Goal: Task Accomplishment & Management: Complete application form

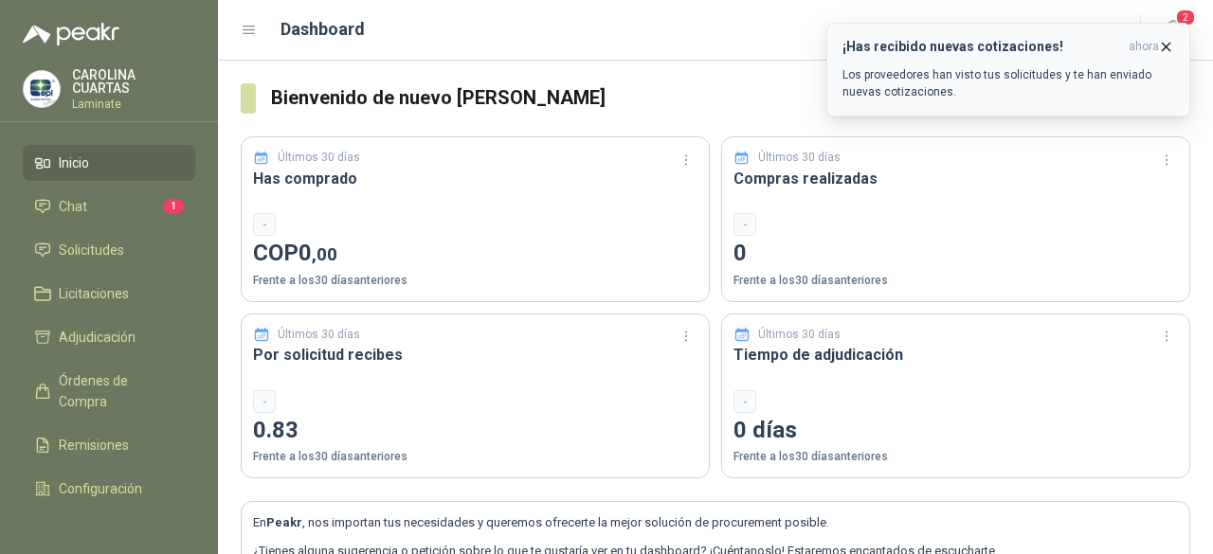
scroll to position [157, 0]
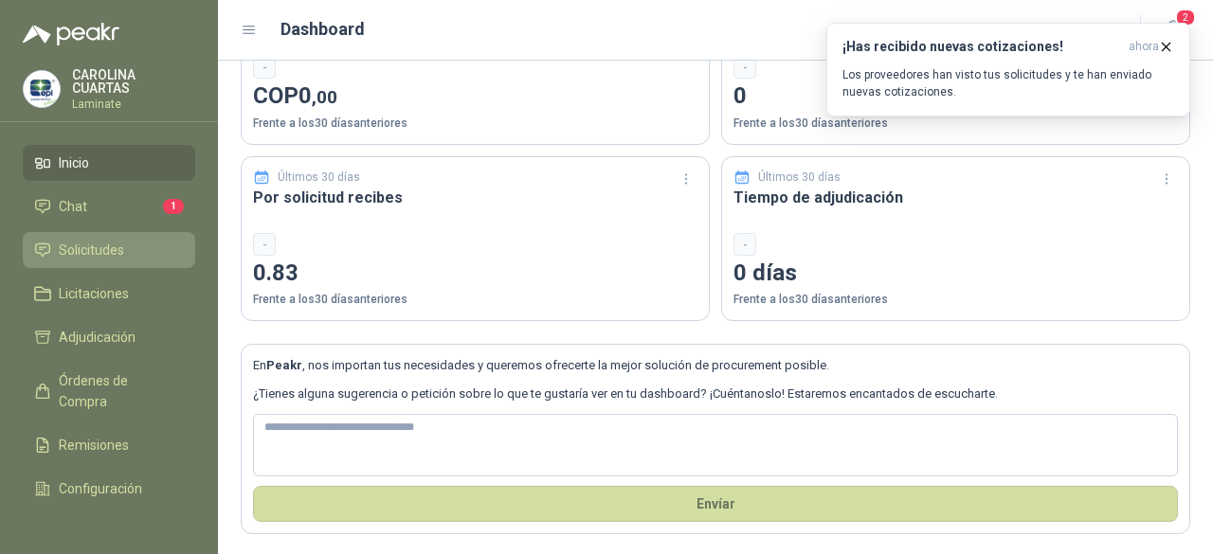
click at [94, 253] on span "Solicitudes" at bounding box center [91, 250] width 65 height 21
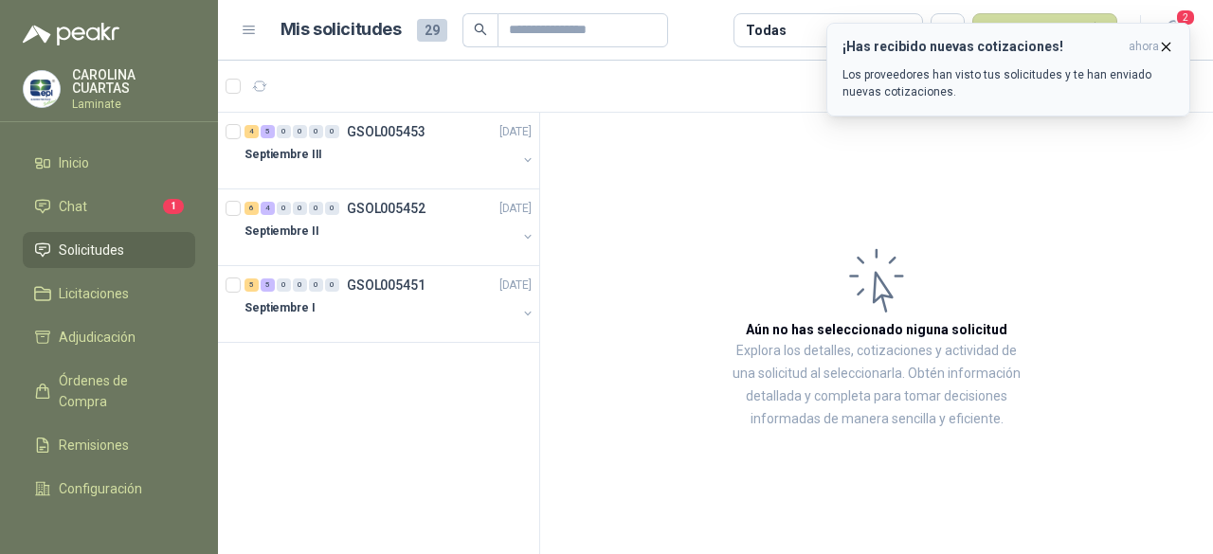
click at [1169, 44] on icon "button" at bounding box center [1167, 47] width 8 height 8
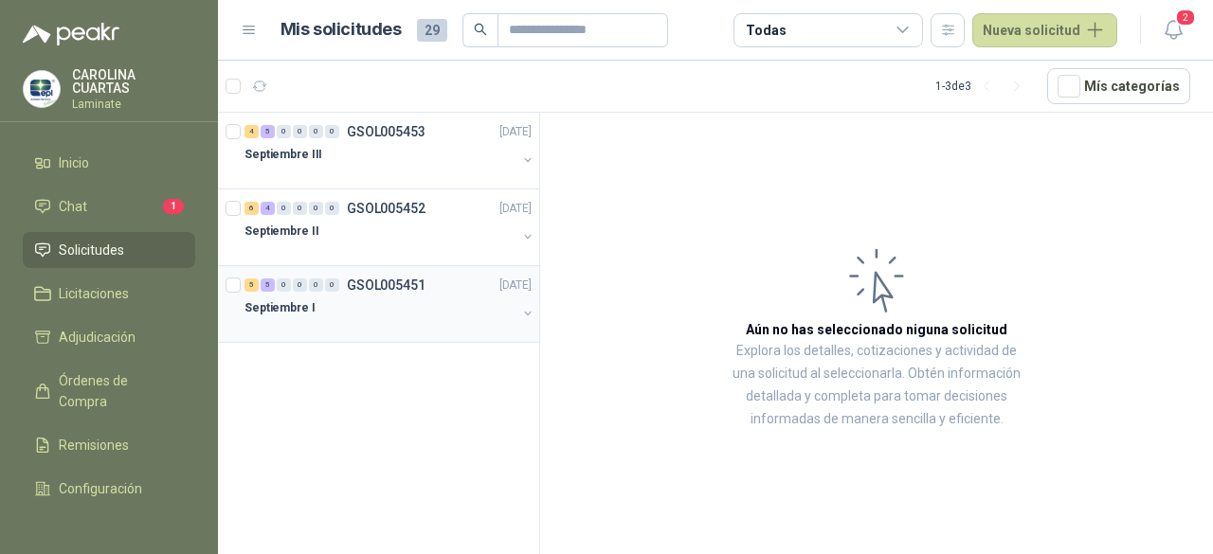
click at [385, 274] on div "5 5 0 0 0 0 GSOL005451 15/09/25" at bounding box center [390, 285] width 291 height 23
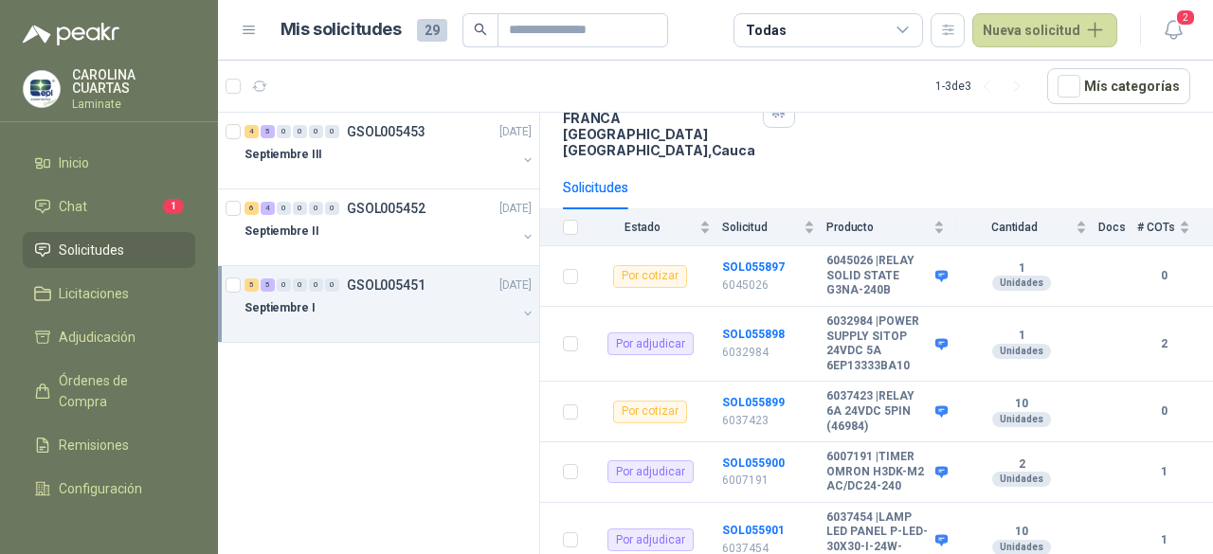
scroll to position [151, 0]
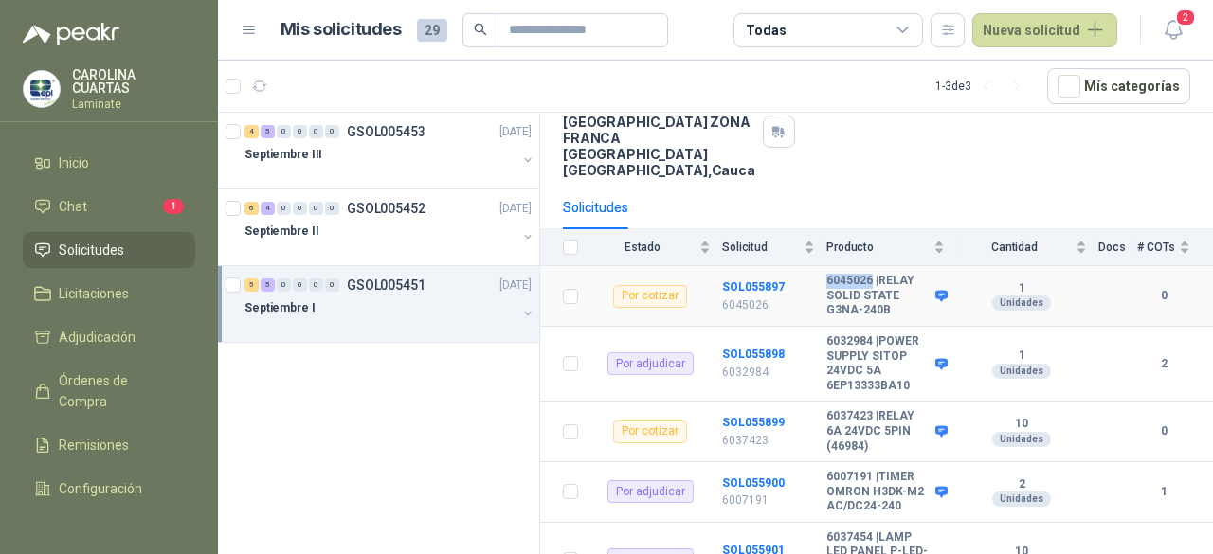
drag, startPoint x: 828, startPoint y: 258, endPoint x: 872, endPoint y: 259, distance: 43.6
click at [872, 274] on b "6045026 | RELAY SOLID STATE G3NA-240B" at bounding box center [879, 296] width 104 height 45
copy b "6045026"
drag, startPoint x: 829, startPoint y: 397, endPoint x: 873, endPoint y: 394, distance: 43.7
click at [873, 409] on b "6037423 | RELAY 6A 24VDC 5PIN (46984)" at bounding box center [879, 431] width 104 height 45
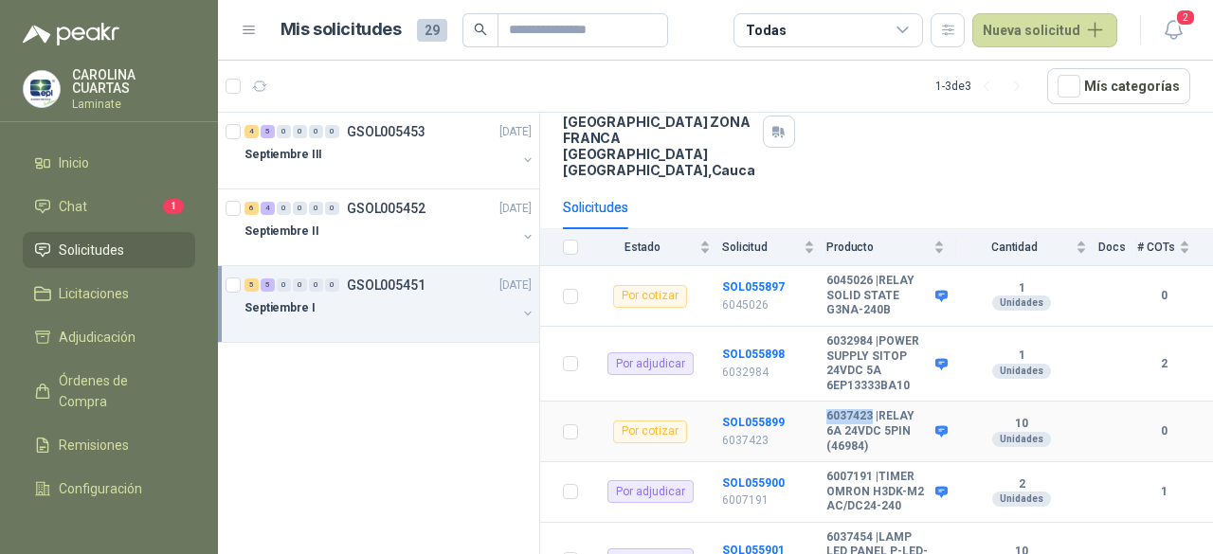
copy b "6037423"
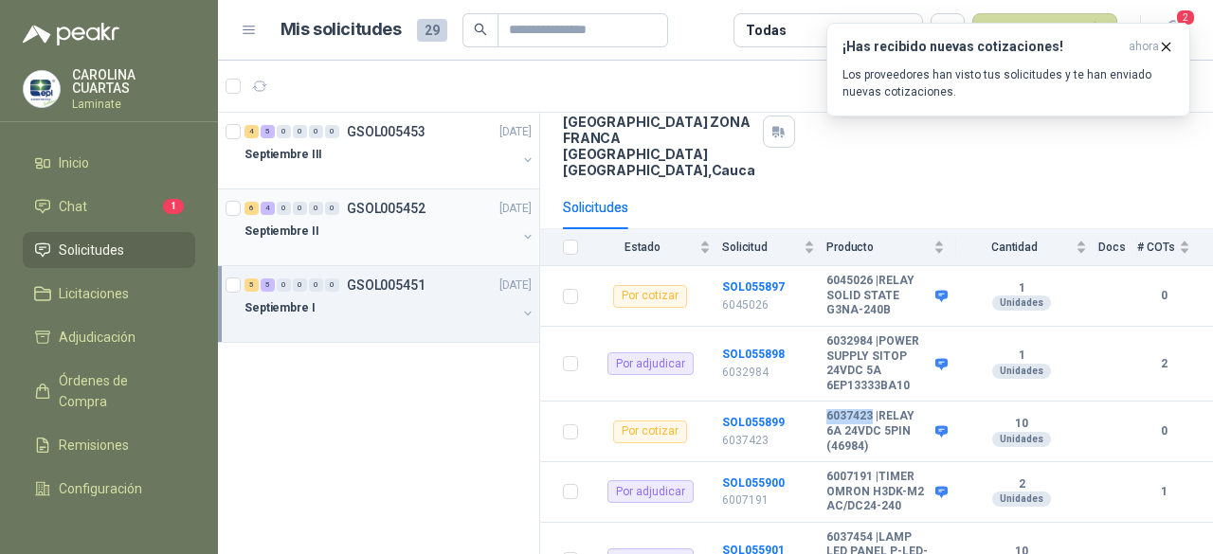
click at [383, 220] on div "Septiembre II" at bounding box center [381, 231] width 272 height 23
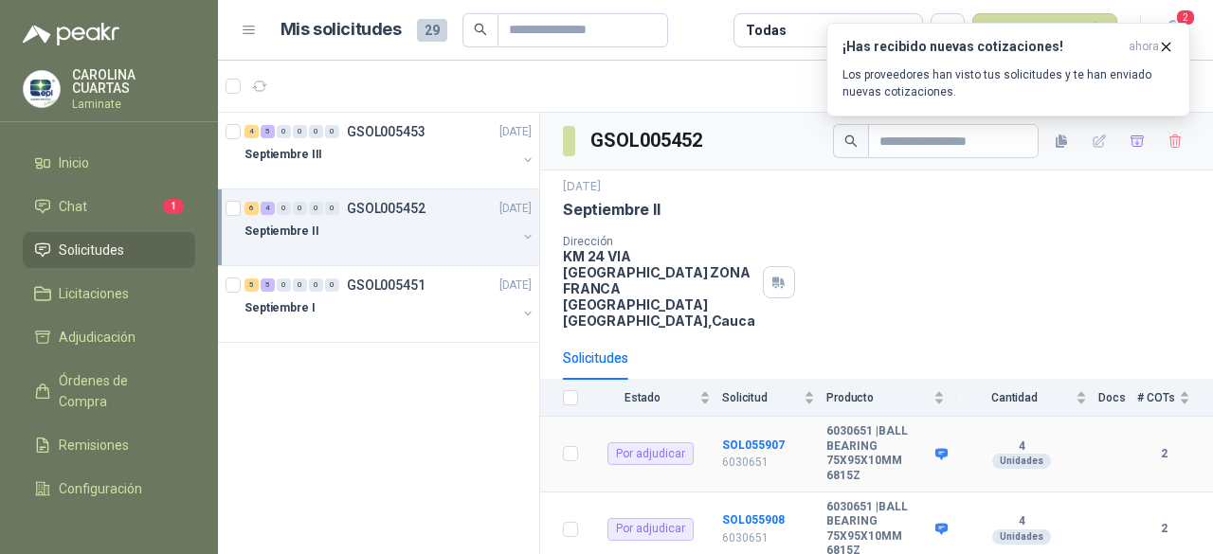
click at [846, 425] on b "6030651 | BALL BEARING 75X95X10MM 6815Z" at bounding box center [879, 454] width 104 height 59
copy b "6030651"
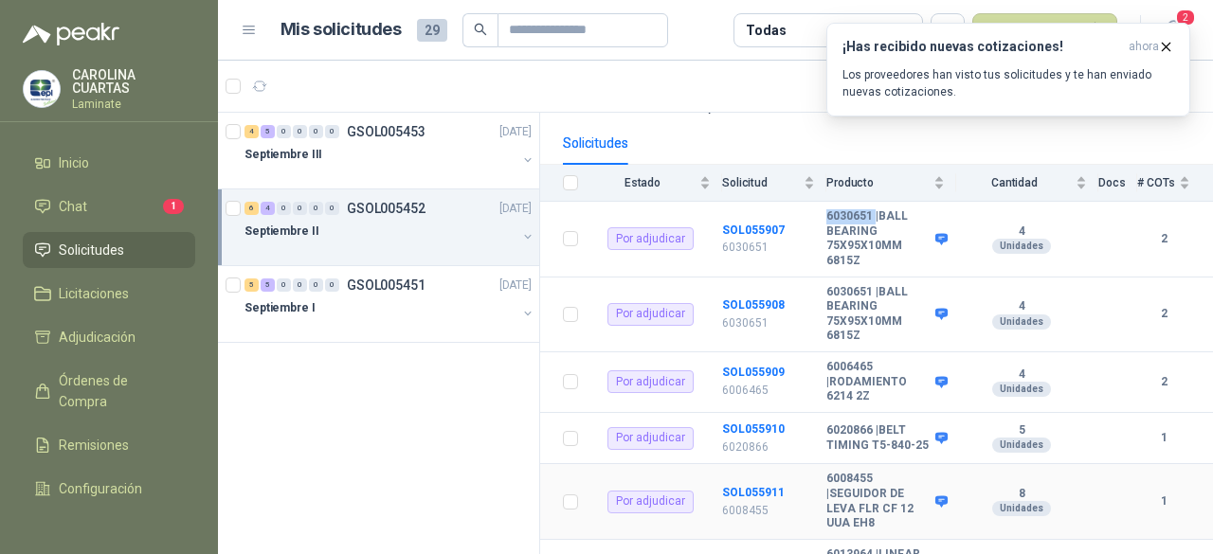
scroll to position [284, 0]
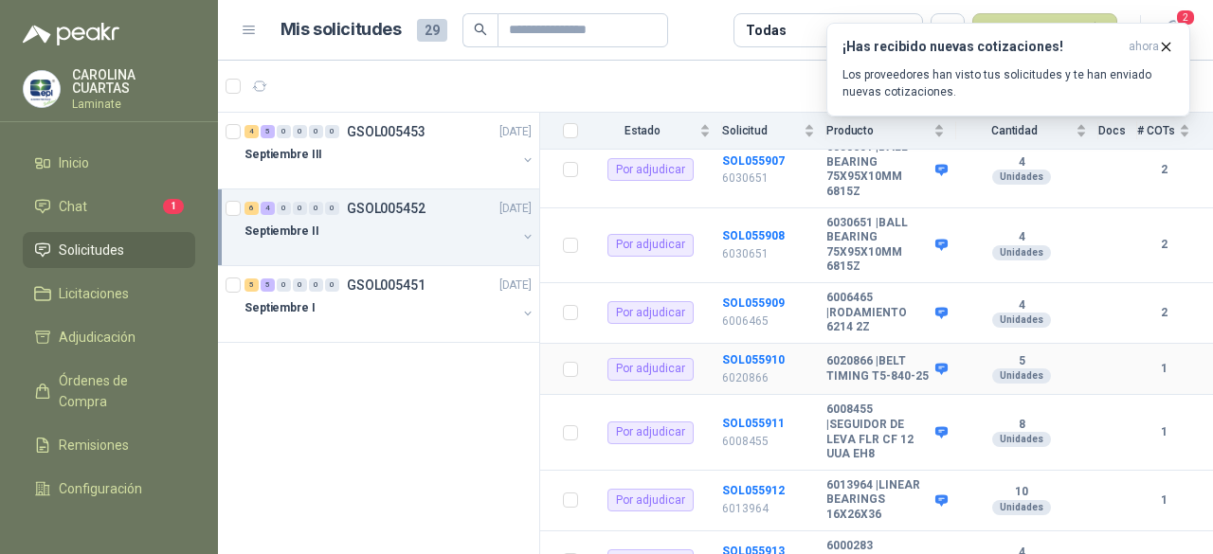
click at [847, 354] on b "6020866 | BELT TIMING T5-840-25" at bounding box center [879, 368] width 104 height 29
copy b "6020866"
click at [370, 136] on p "GSOL005453" at bounding box center [386, 131] width 79 height 13
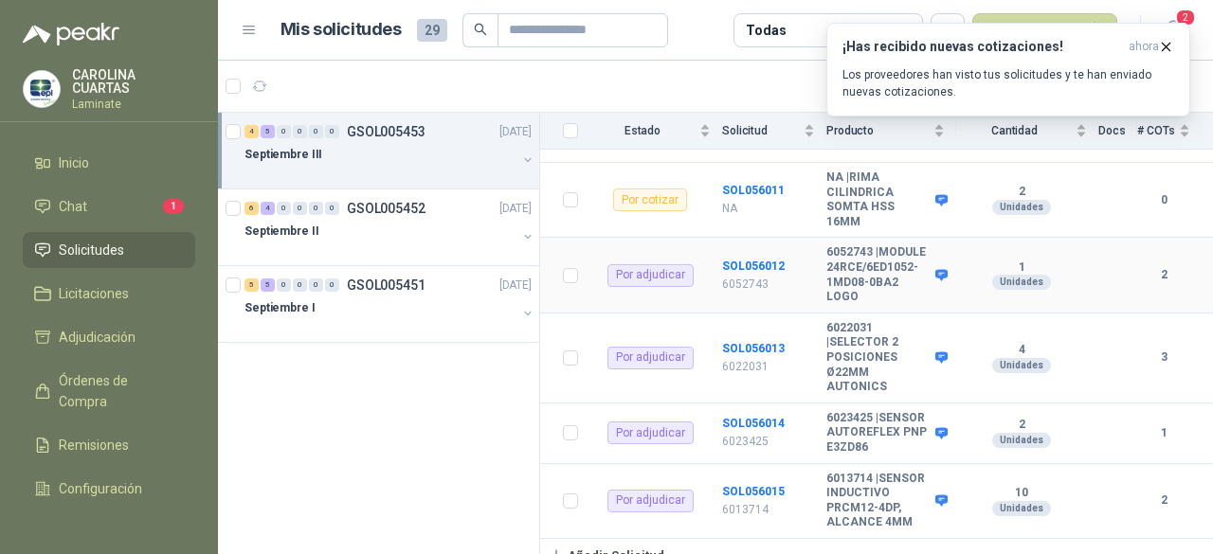
scroll to position [569, 0]
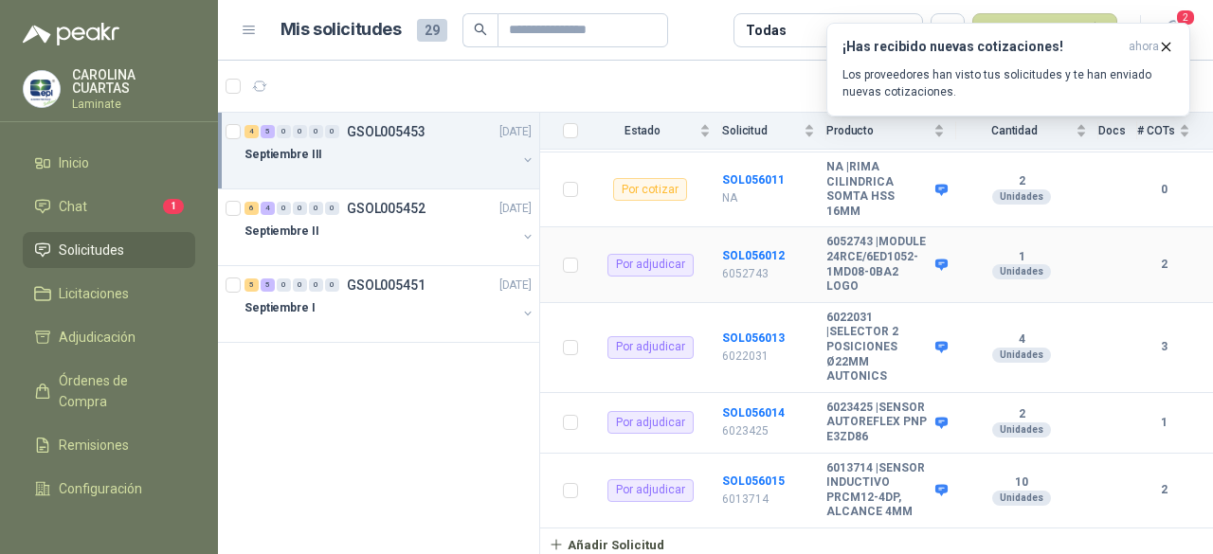
click at [852, 235] on b "6052743 | MODULE 24RCE/6ED1052-1MD08-0BA2 LOGO" at bounding box center [879, 264] width 104 height 59
copy b "6052743"
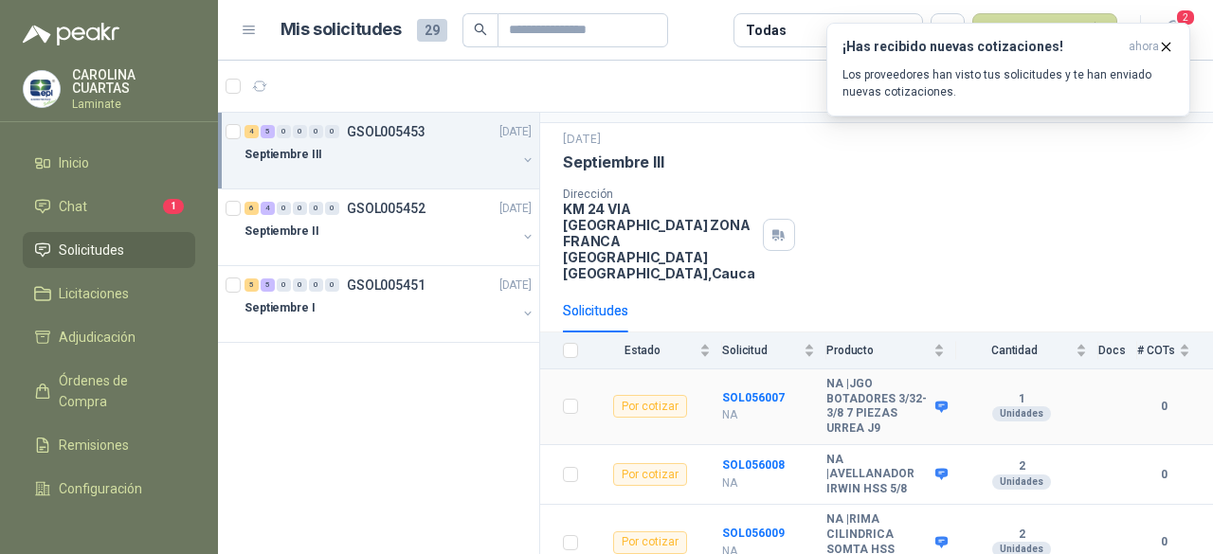
scroll to position [0, 0]
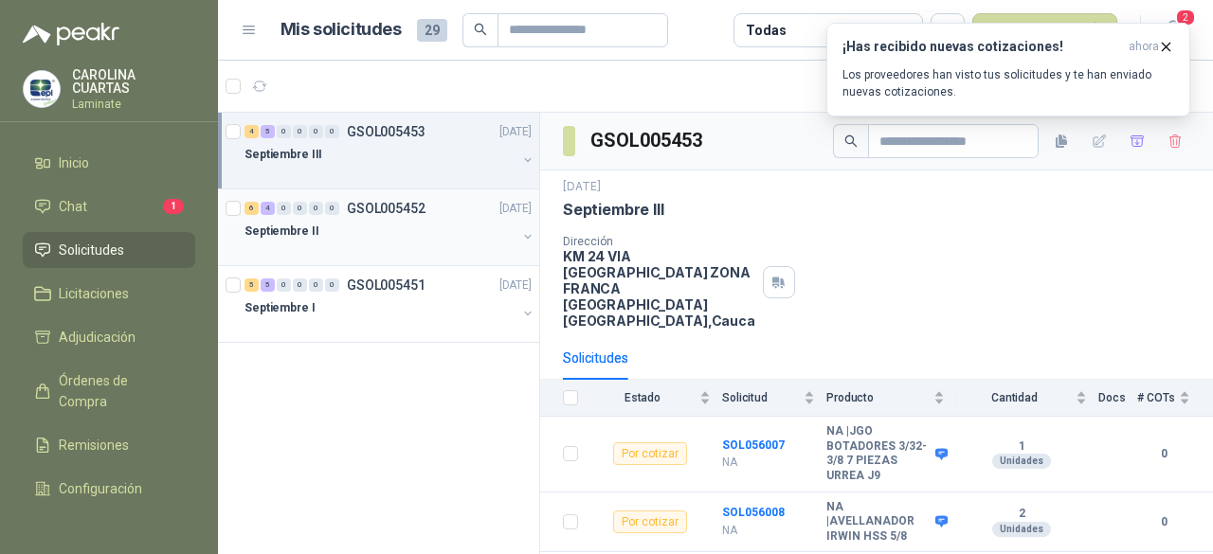
click at [383, 203] on p "GSOL005452" at bounding box center [386, 208] width 79 height 13
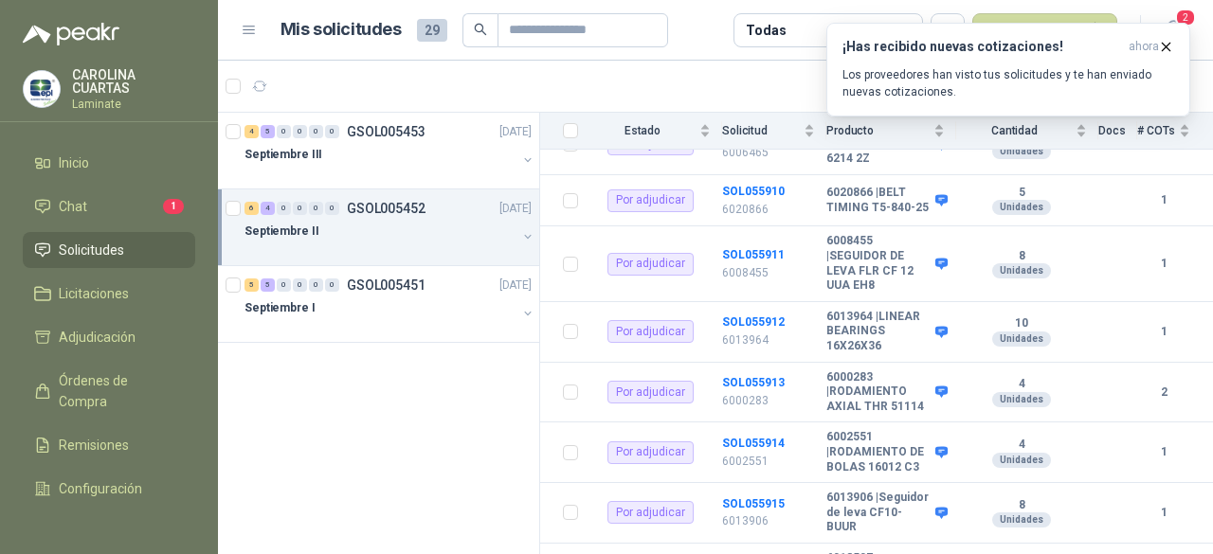
scroll to position [544, 0]
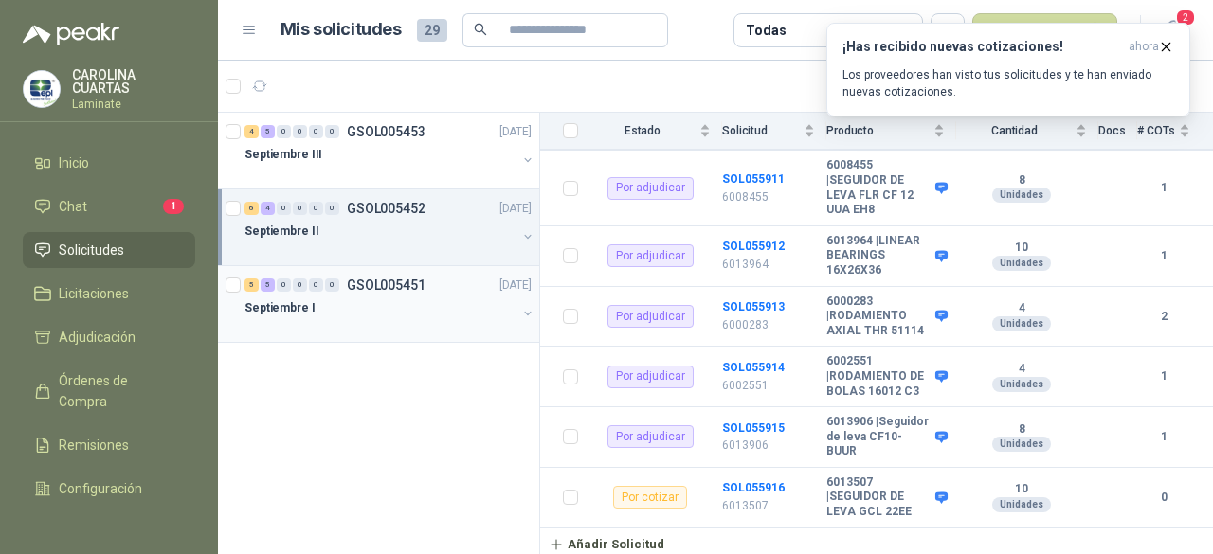
click at [354, 283] on p "GSOL005451" at bounding box center [386, 285] width 79 height 13
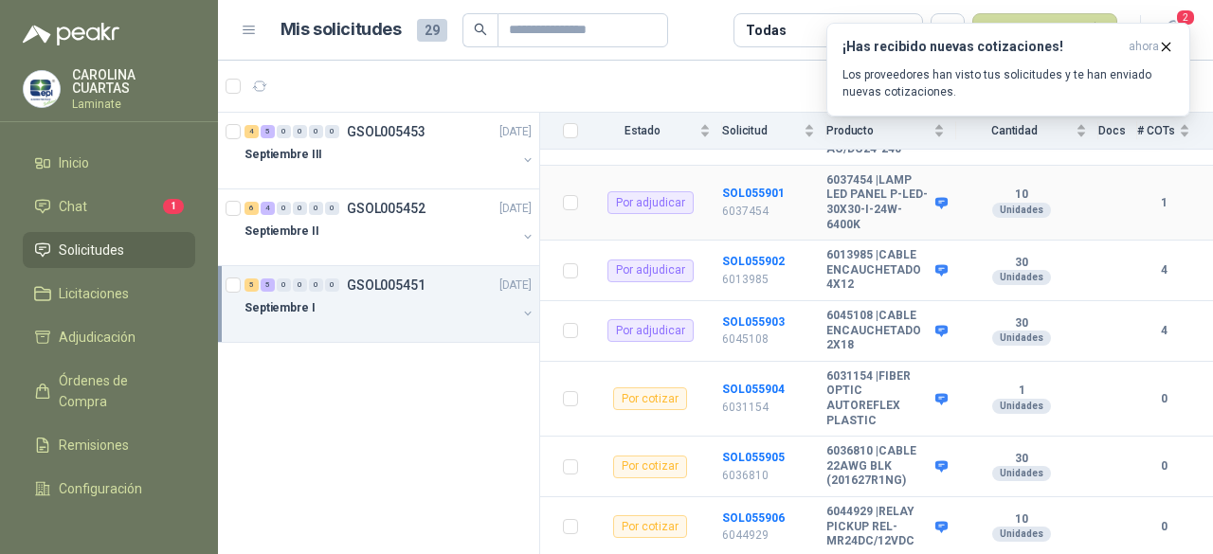
scroll to position [530, 0]
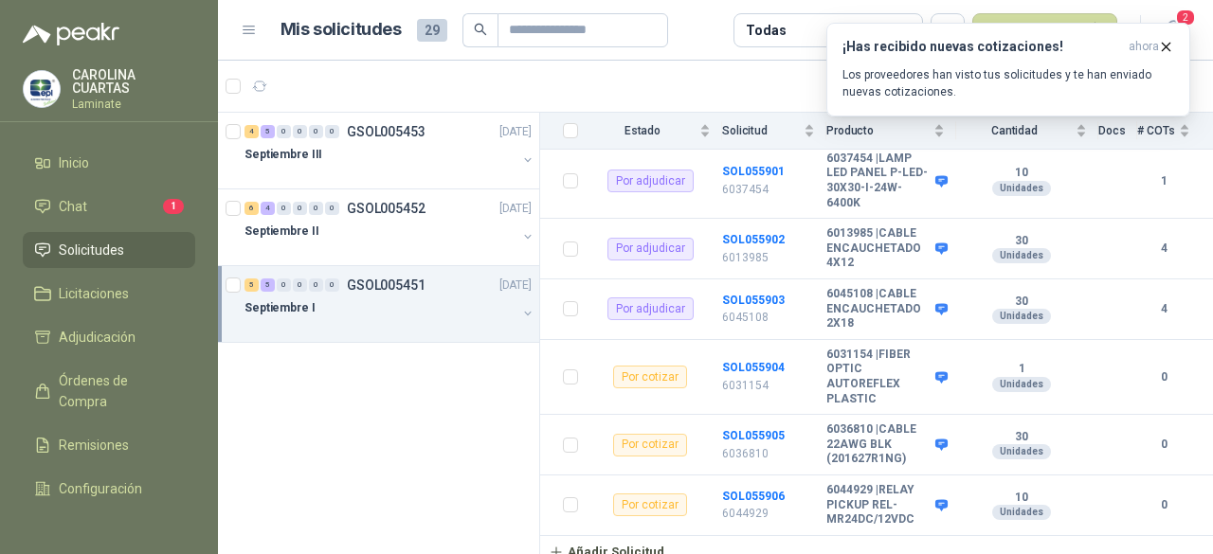
click at [457, 384] on div "4 5 0 0 0 0 GSOL005453 15/09/25 Septiembre III 6 4 0 0 0 0 GSOL005452 15/09/25 …" at bounding box center [379, 337] width 322 height 448
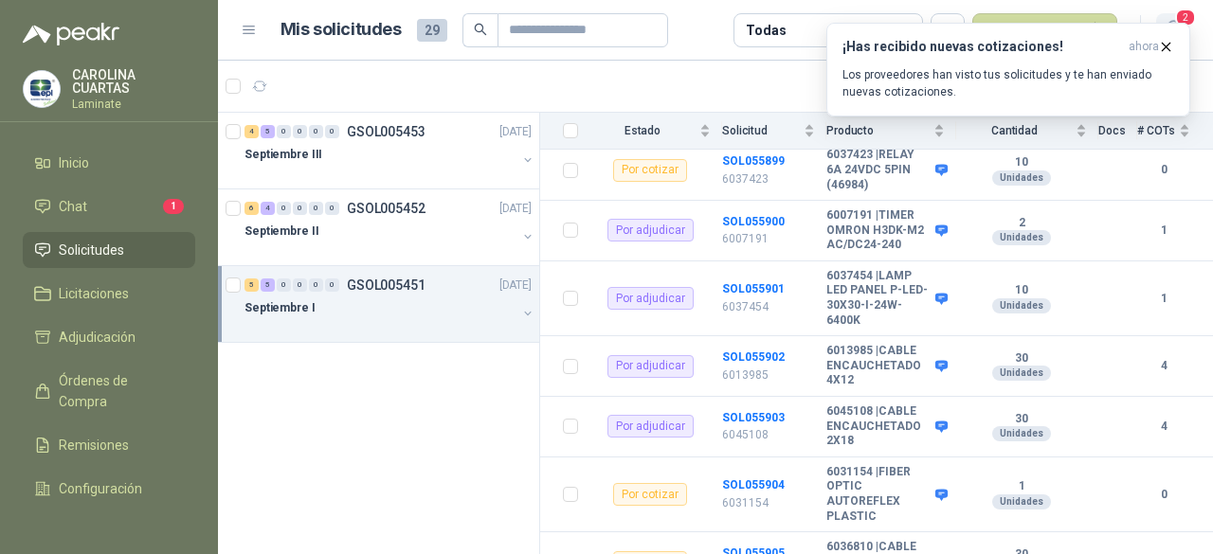
scroll to position [340, 0]
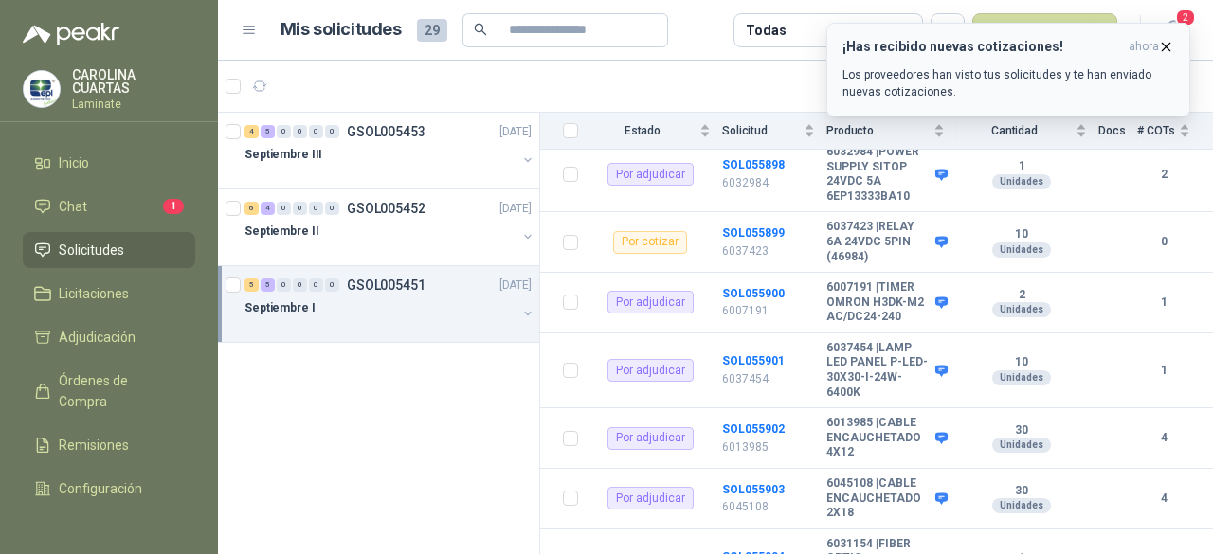
click at [1167, 50] on icon "button" at bounding box center [1166, 47] width 16 height 16
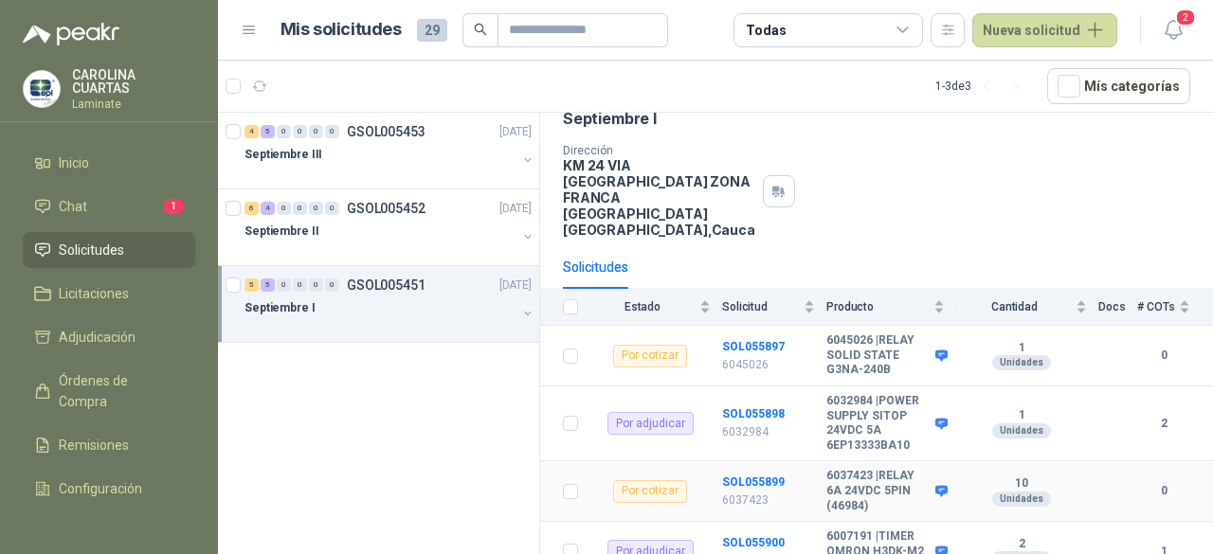
scroll to position [0, 0]
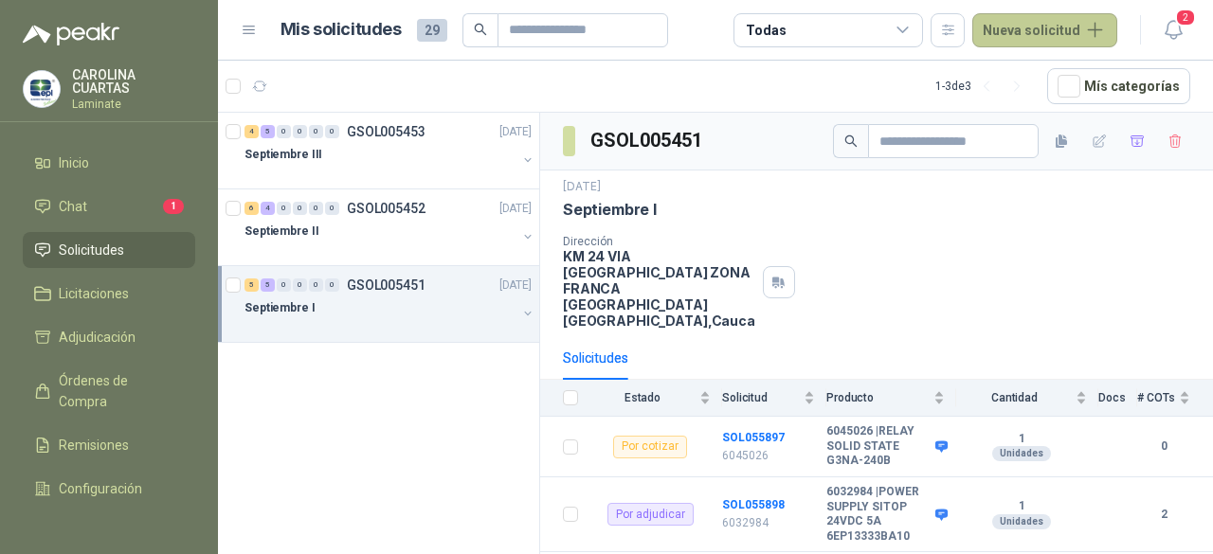
click at [1035, 33] on button "Nueva solicitud" at bounding box center [1044, 30] width 145 height 34
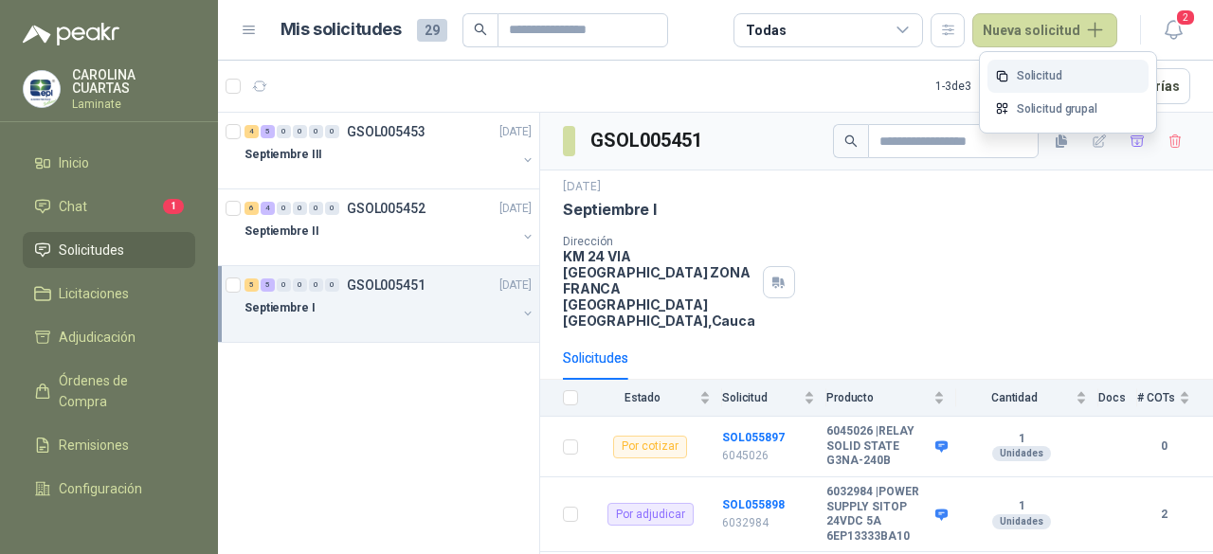
click at [1050, 72] on link "Solicitud" at bounding box center [1068, 76] width 161 height 33
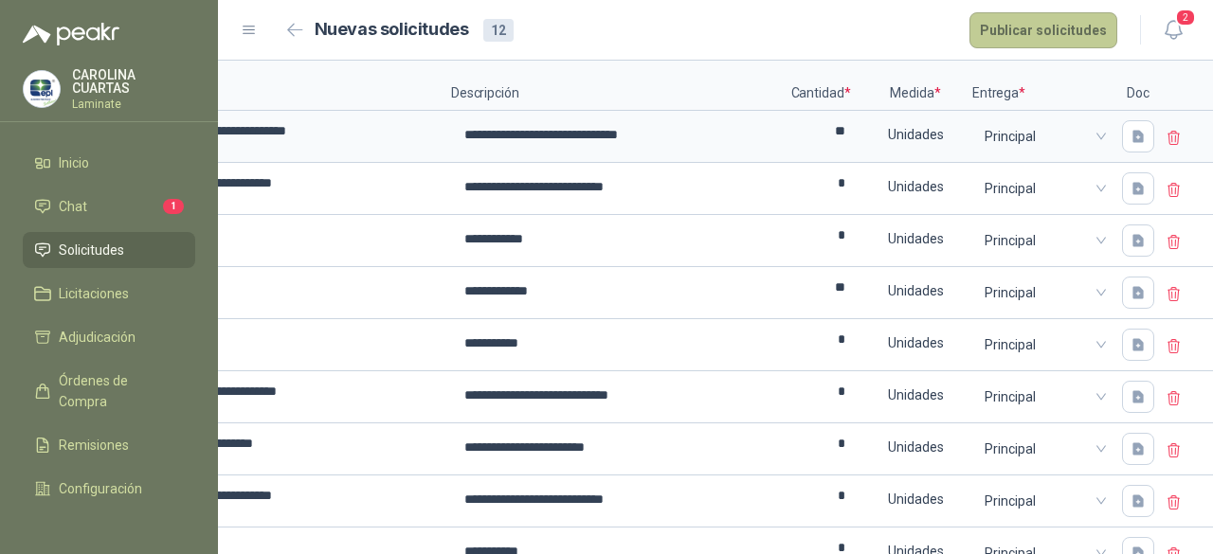
click at [1033, 22] on button "Publicar solicitudes" at bounding box center [1044, 30] width 148 height 36
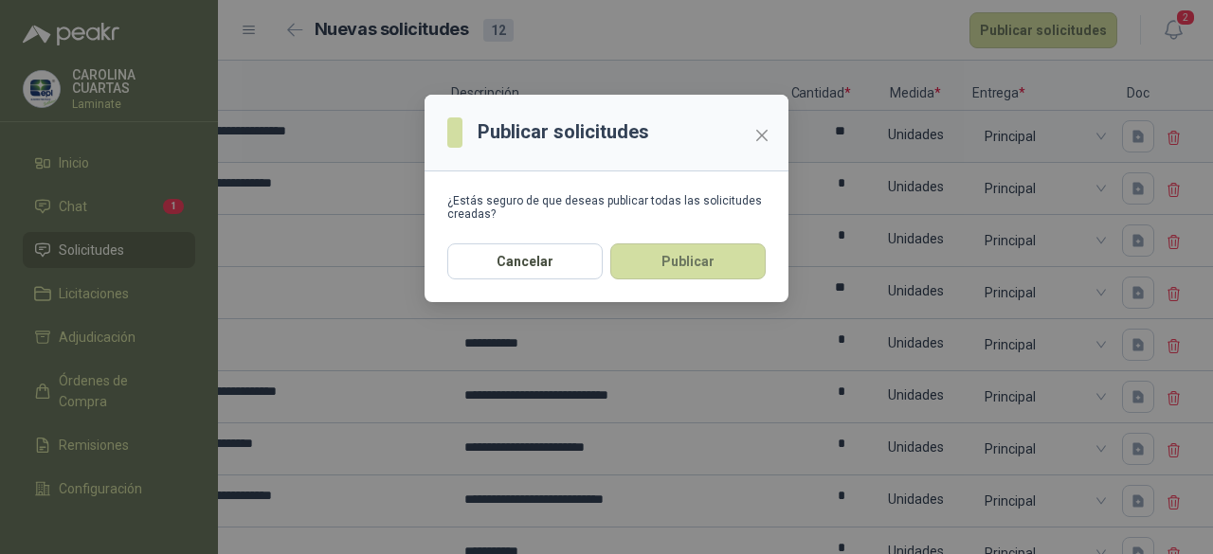
click at [663, 256] on button "Publicar" at bounding box center [687, 262] width 155 height 36
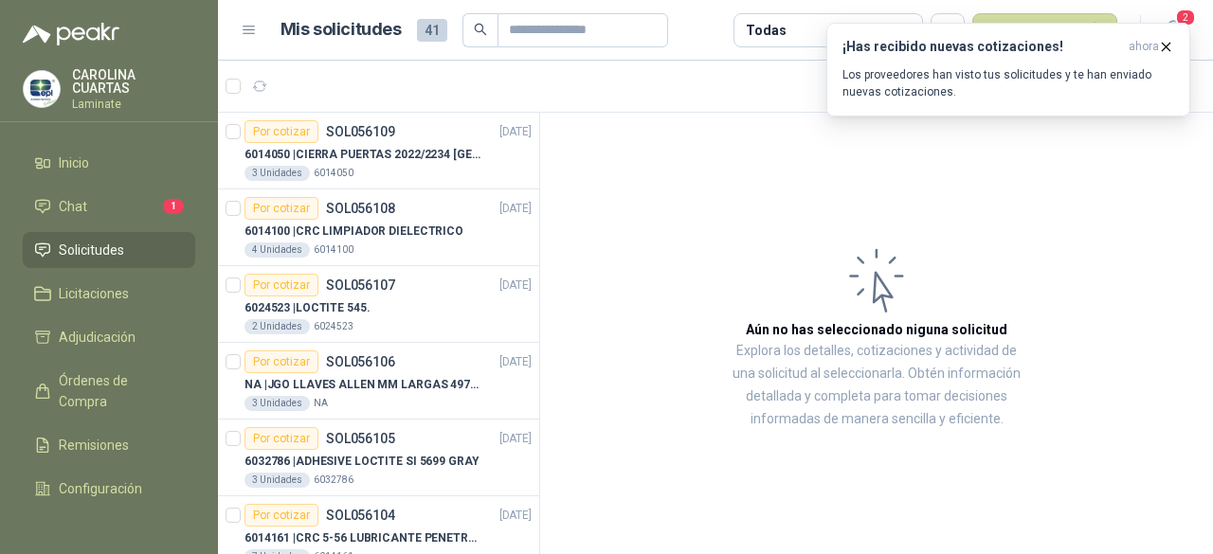
click at [116, 251] on span "Solicitudes" at bounding box center [91, 250] width 65 height 21
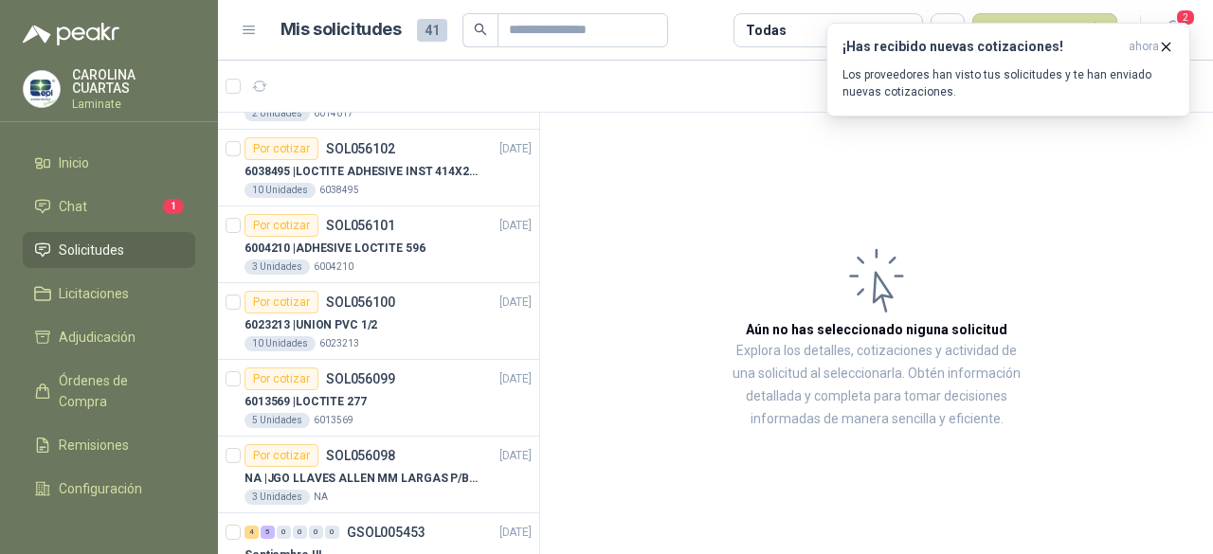
scroll to position [724, 0]
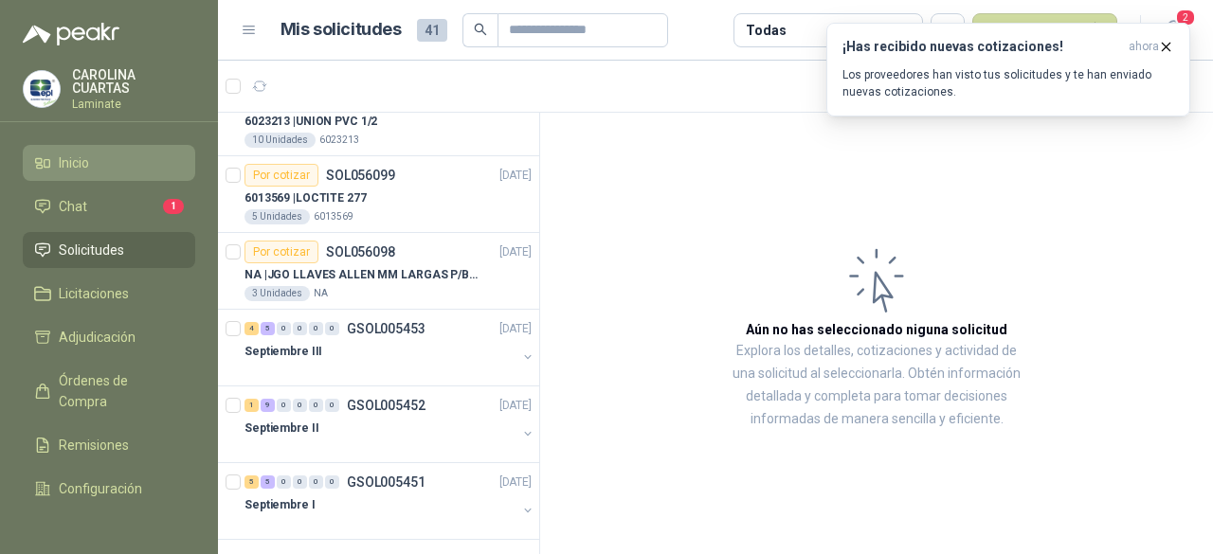
click at [103, 159] on li "Inicio" at bounding box center [109, 163] width 150 height 21
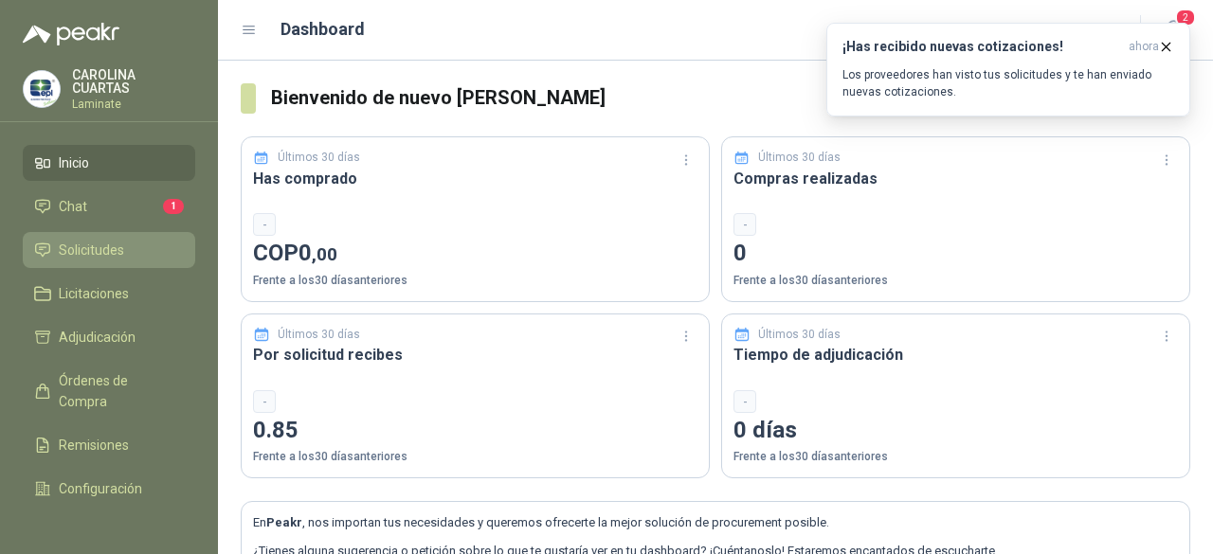
click at [87, 251] on span "Solicitudes" at bounding box center [91, 250] width 65 height 21
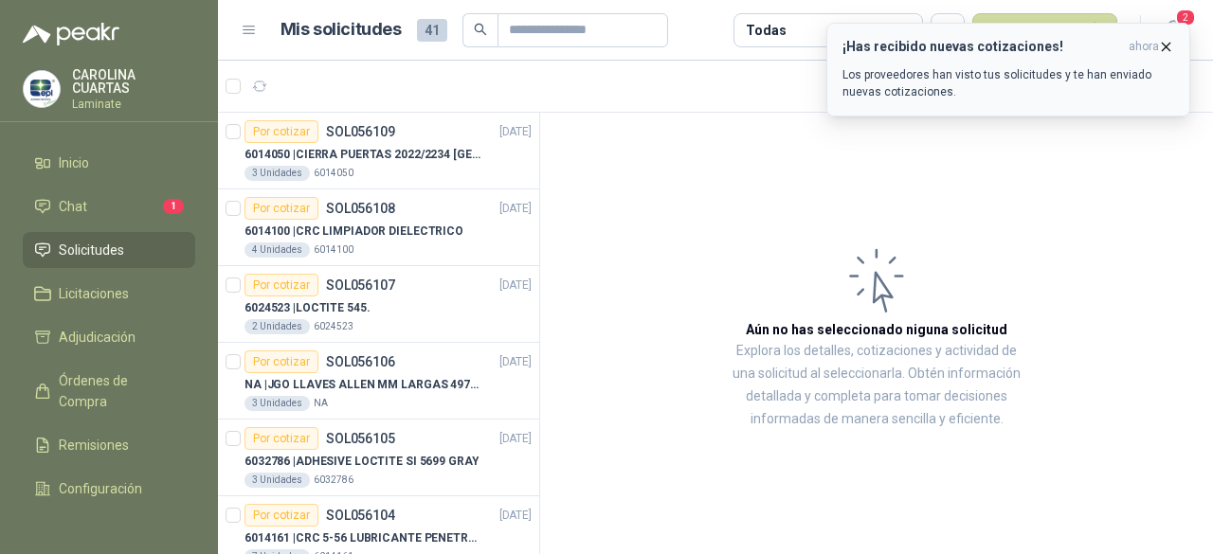
click at [1168, 51] on icon "button" at bounding box center [1166, 47] width 16 height 16
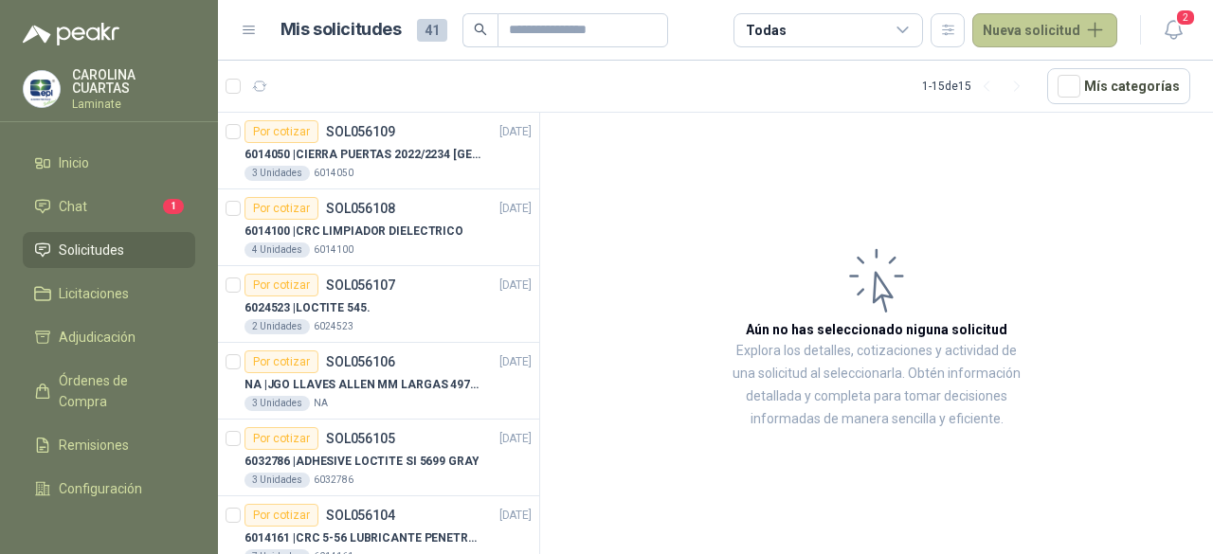
click at [1063, 29] on button "Nueva solicitud" at bounding box center [1044, 30] width 145 height 34
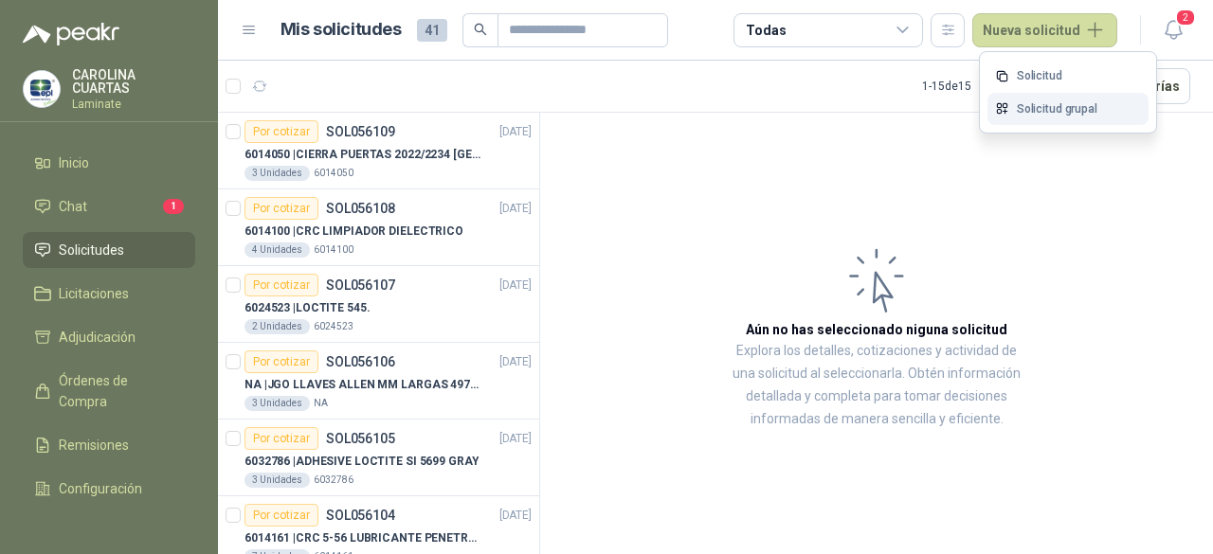
click at [1062, 111] on link "Solicitud grupal" at bounding box center [1068, 109] width 161 height 33
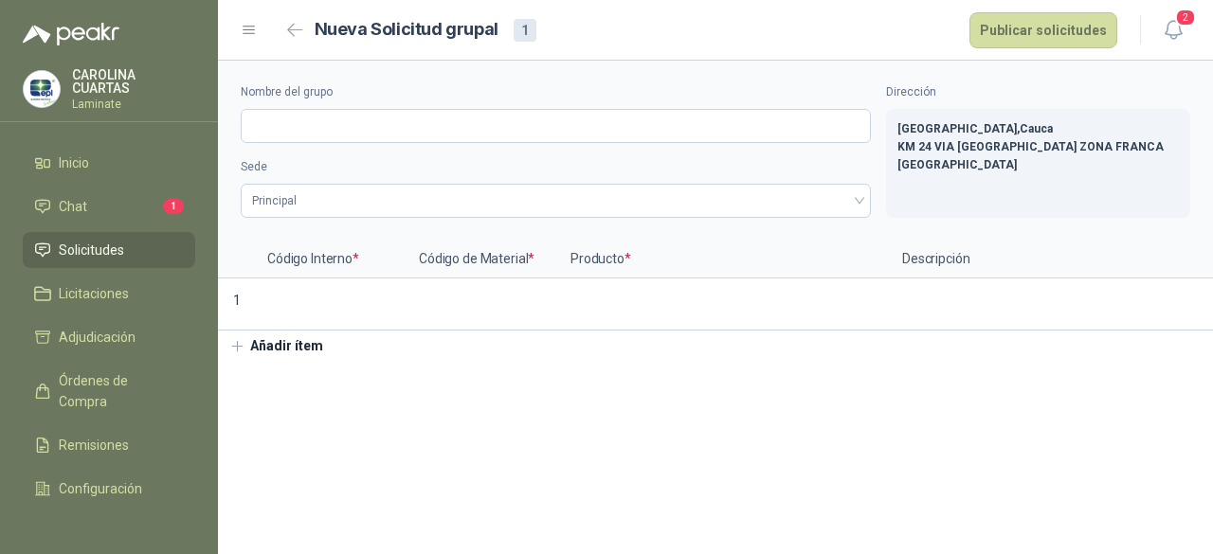
click at [129, 249] on li "Solicitudes" at bounding box center [109, 250] width 150 height 21
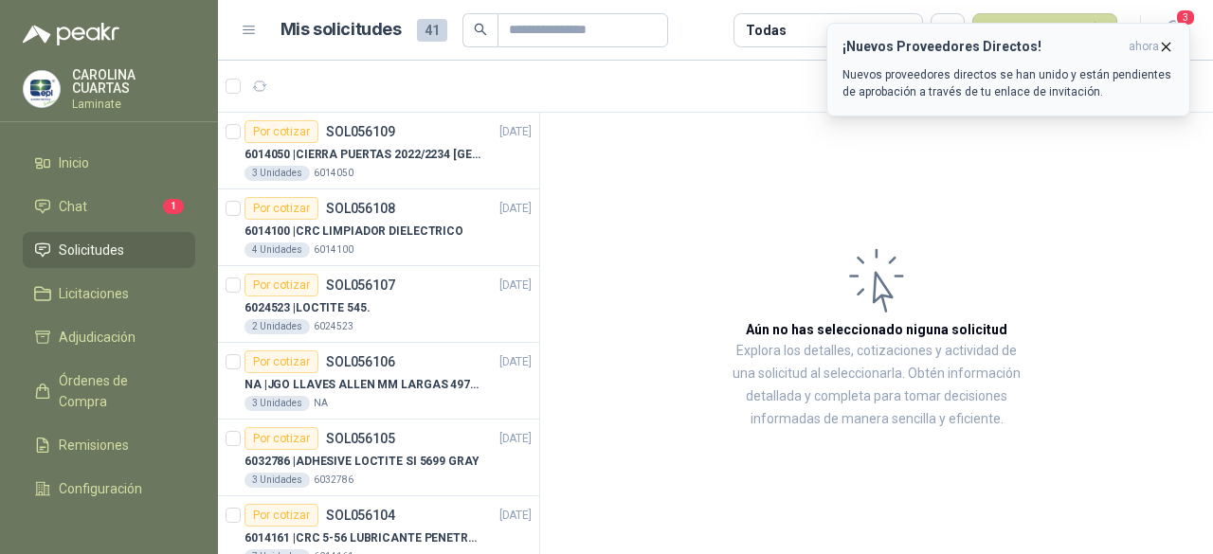
click at [1168, 46] on icon "button" at bounding box center [1166, 47] width 16 height 16
click at [1167, 48] on icon "button" at bounding box center [1166, 47] width 16 height 16
click at [1169, 46] on icon "button" at bounding box center [1166, 47] width 16 height 16
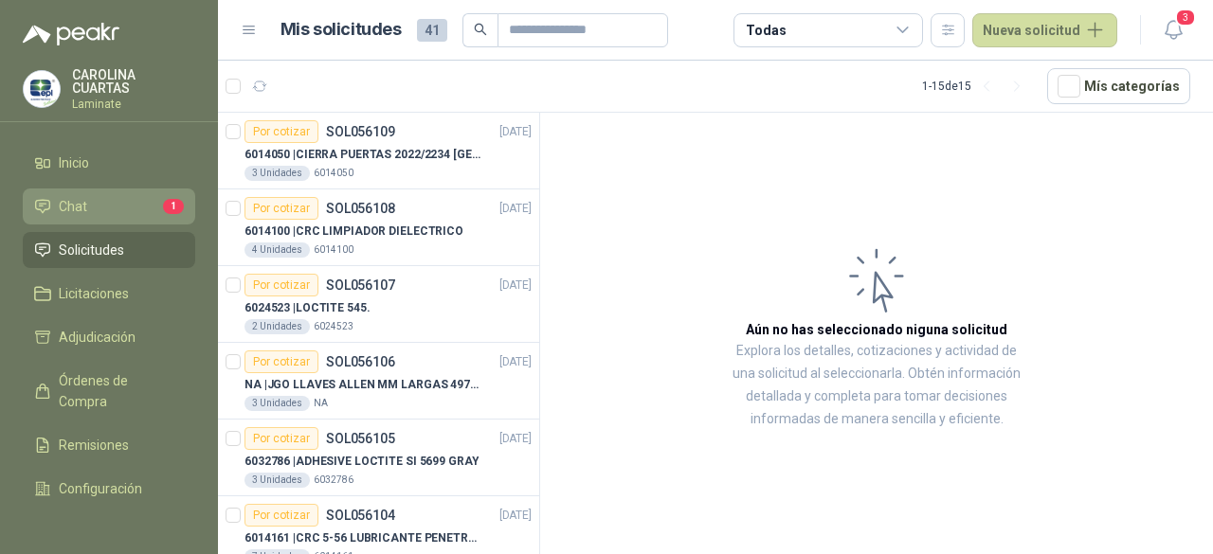
click at [143, 203] on li "Chat 1" at bounding box center [109, 206] width 150 height 21
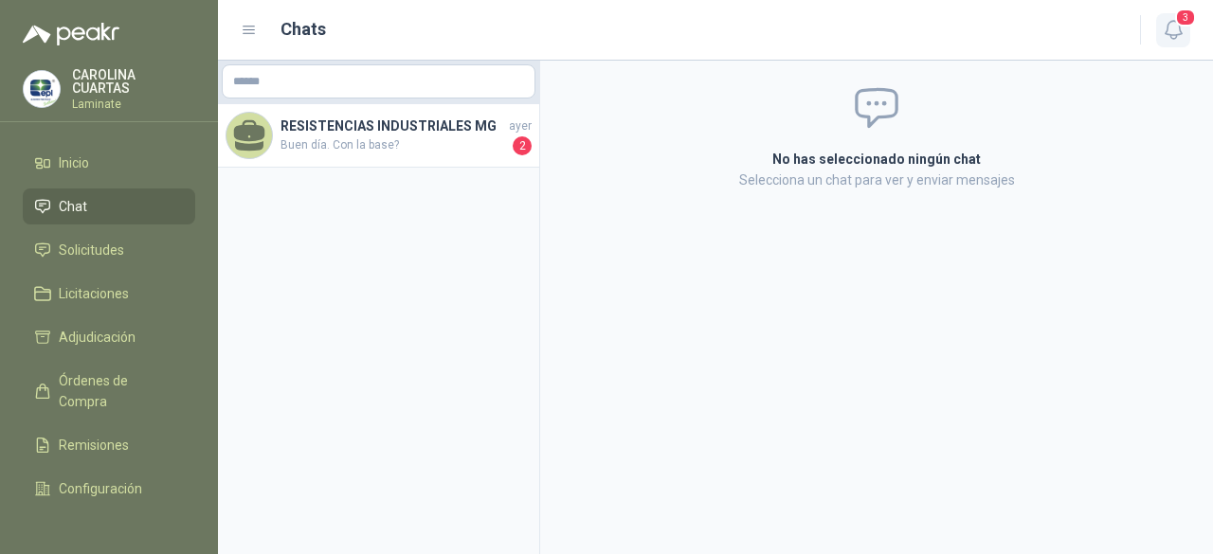
click at [1190, 19] on span "3" at bounding box center [1185, 18] width 21 height 18
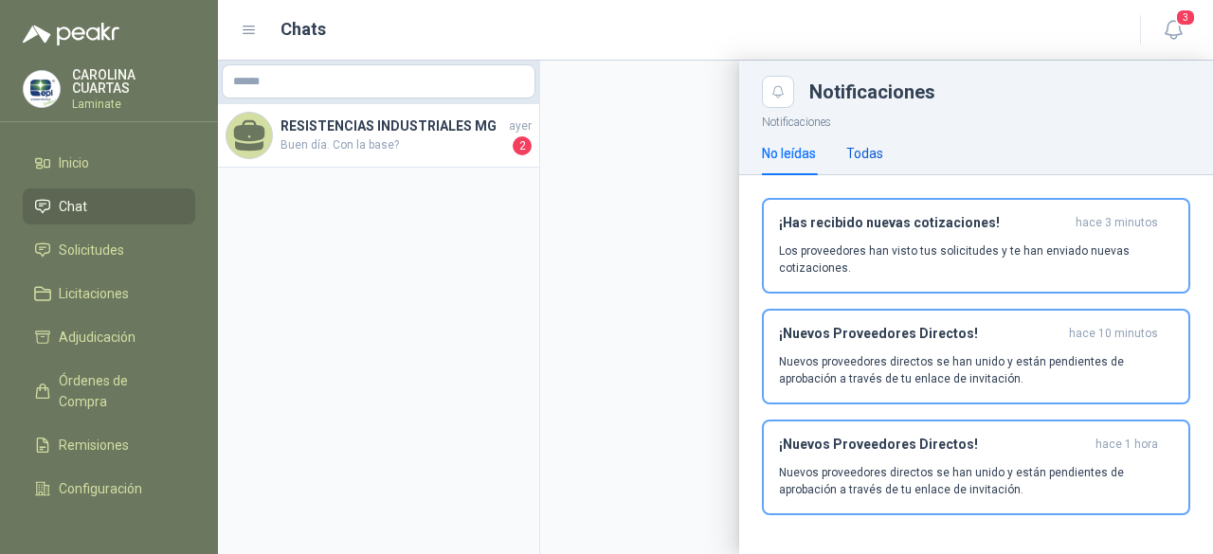
click at [874, 149] on div "Todas" at bounding box center [864, 153] width 37 height 21
click at [440, 384] on div at bounding box center [715, 308] width 995 height 494
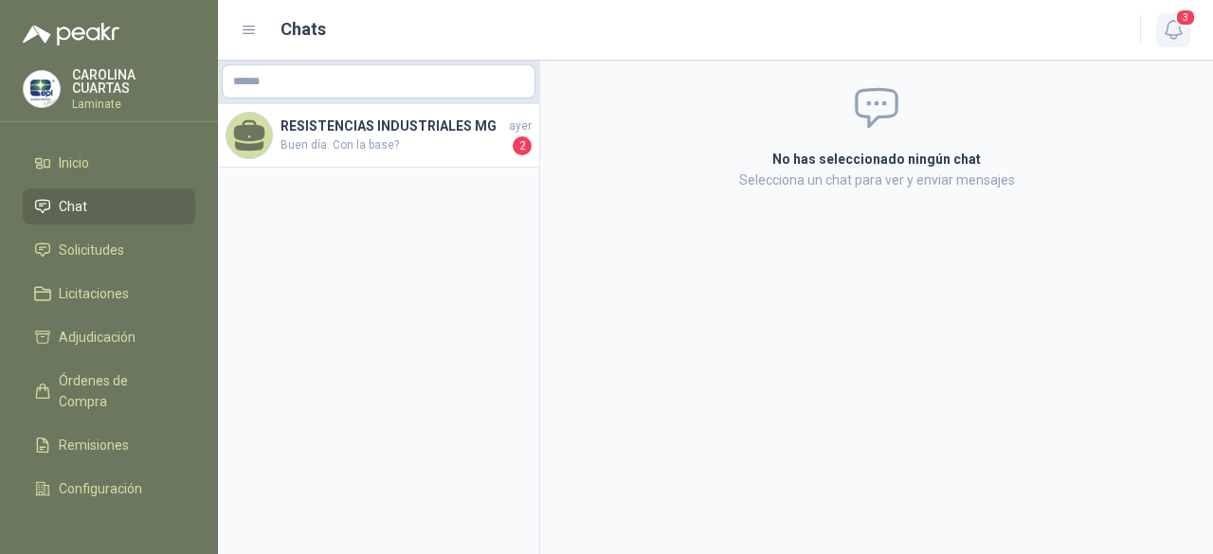
click at [1173, 29] on icon "button" at bounding box center [1174, 30] width 24 height 24
